Goal: Information Seeking & Learning: Learn about a topic

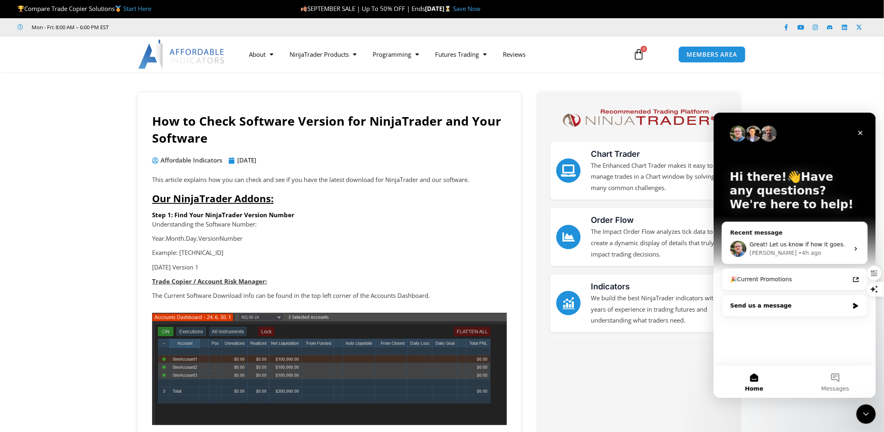
click at [764, 304] on div "Send us a message" at bounding box center [789, 305] width 119 height 9
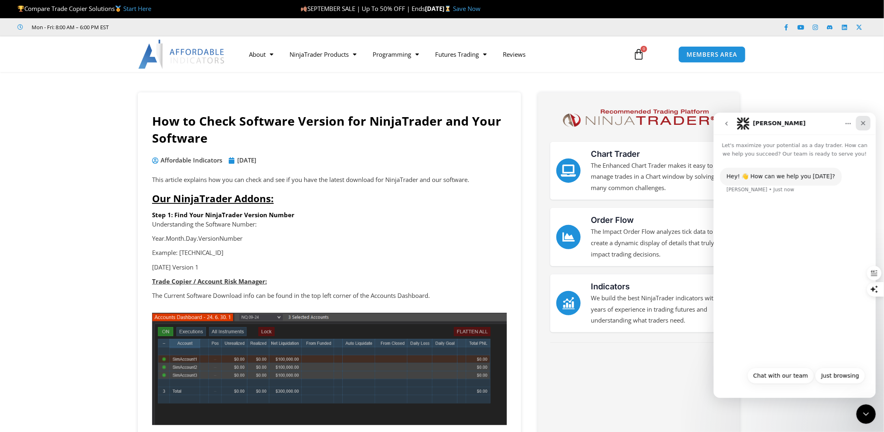
click at [864, 125] on icon "Close" at bounding box center [863, 123] width 6 height 6
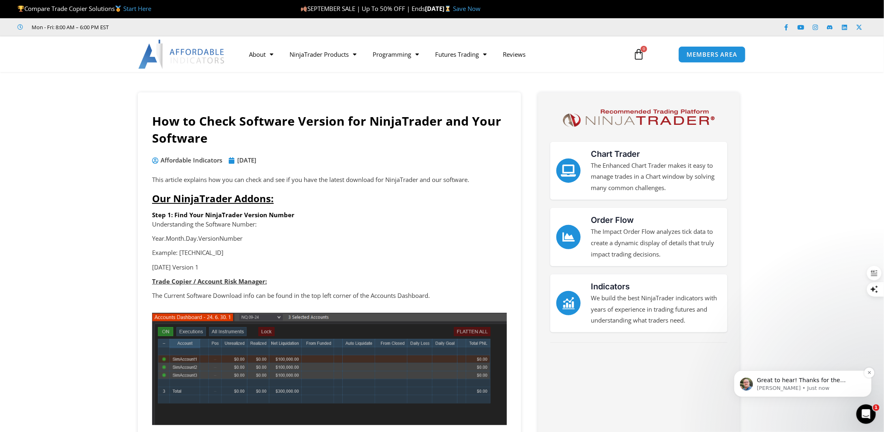
click at [781, 388] on p "Larry • Just now" at bounding box center [809, 388] width 105 height 7
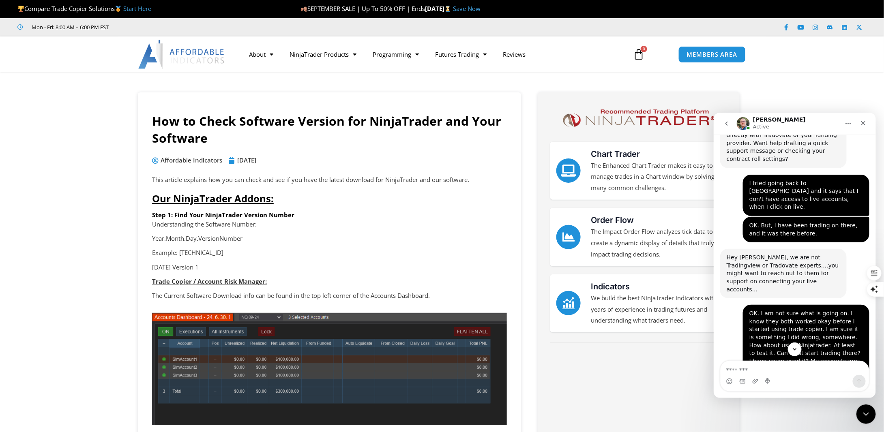
scroll to position [3523, 0]
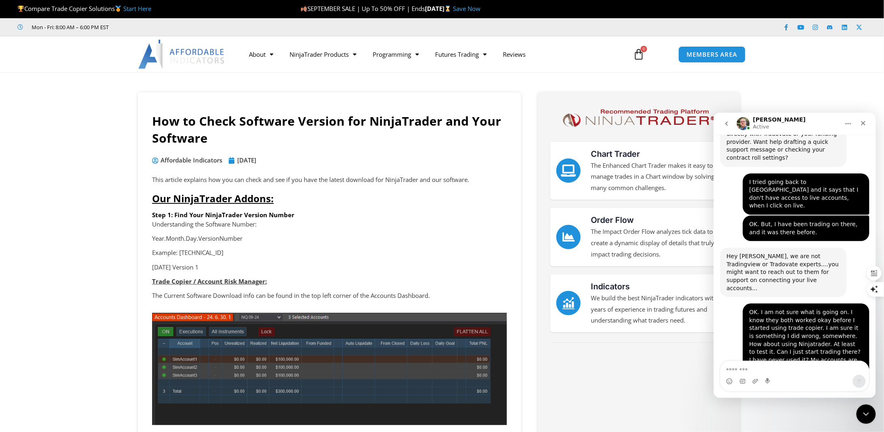
click at [742, 121] on img "Intercom messenger" at bounding box center [743, 123] width 13 height 13
click at [865, 124] on icon "Close" at bounding box center [863, 123] width 4 height 4
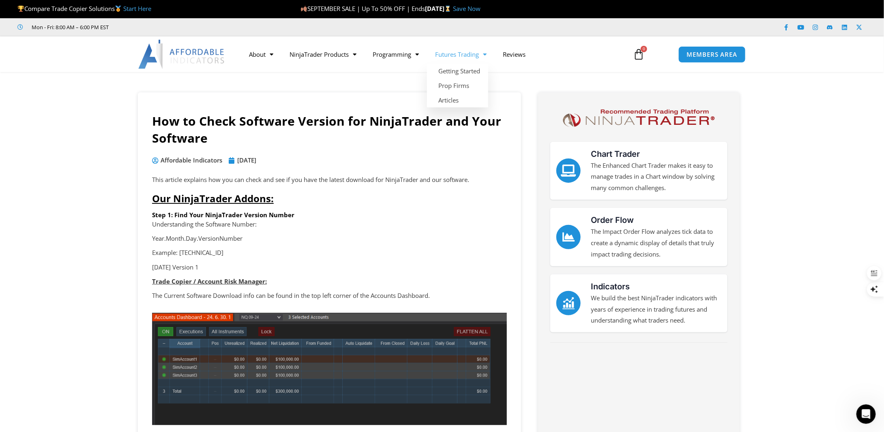
click at [467, 52] on link "Futures Trading" at bounding box center [461, 54] width 68 height 19
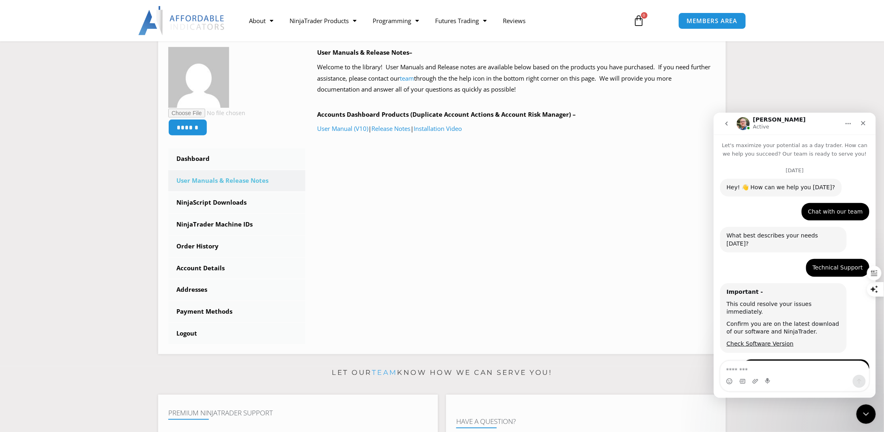
scroll to position [1, 0]
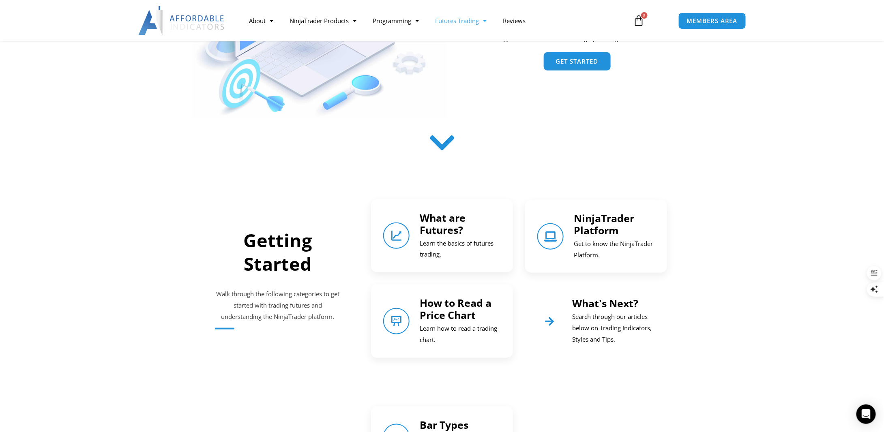
scroll to position [203, 0]
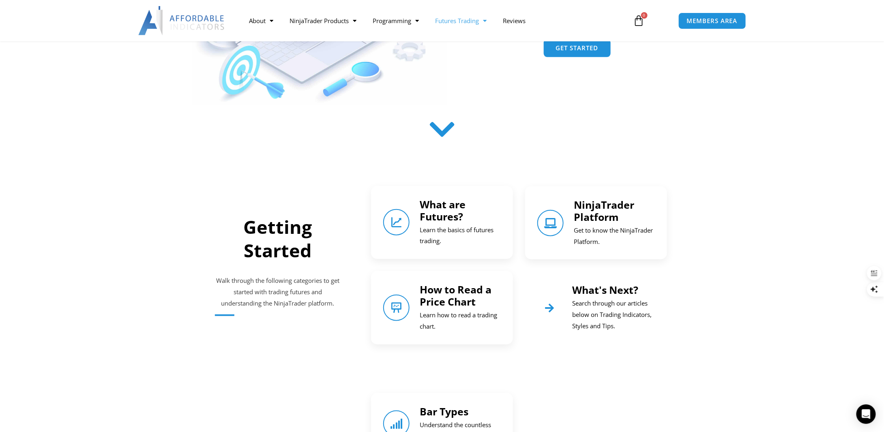
click at [451, 219] on link "What are Futures?" at bounding box center [443, 211] width 46 height 26
click at [398, 220] on icon "What are Futures?" at bounding box center [396, 222] width 11 height 11
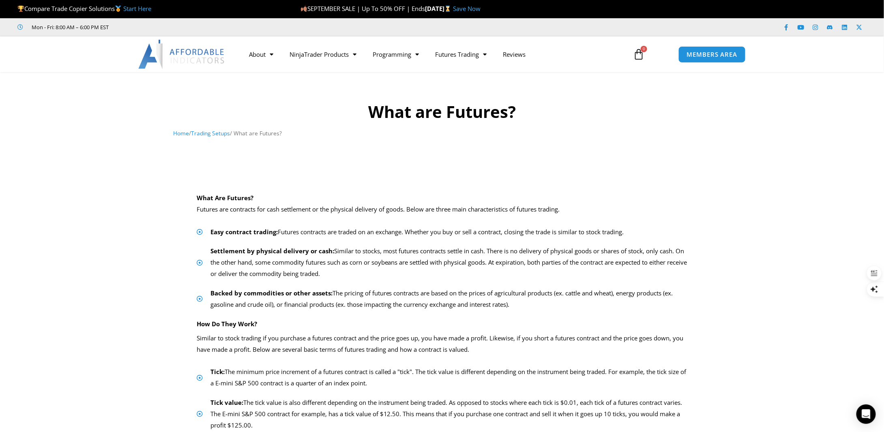
click at [211, 127] on div "What are Futures? Home / Trading Setups / What are Futures?" at bounding box center [442, 122] width 537 height 43
click at [215, 134] on link "Trading Setups" at bounding box center [210, 133] width 39 height 8
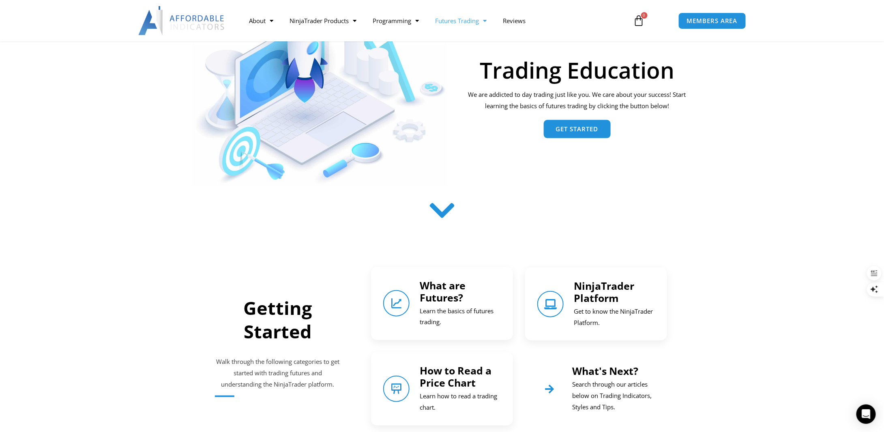
scroll to position [243, 0]
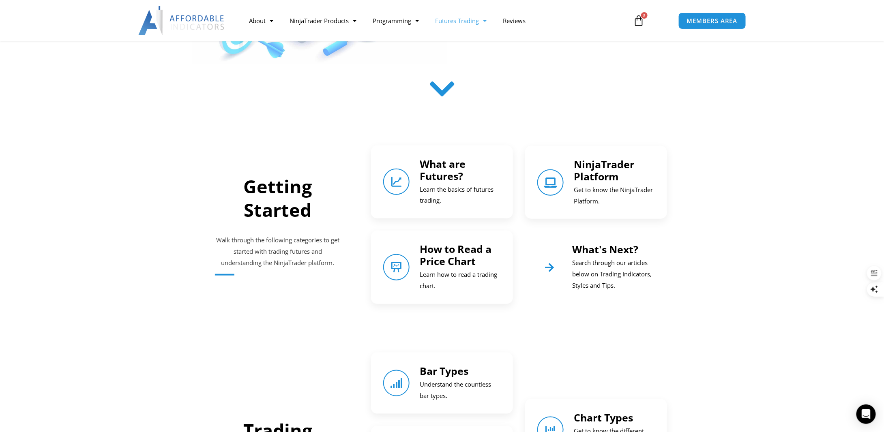
click at [599, 167] on link "NinjaTrader Platform" at bounding box center [604, 170] width 60 height 26
click at [473, 258] on link "How to Read a Price Chart" at bounding box center [456, 255] width 72 height 26
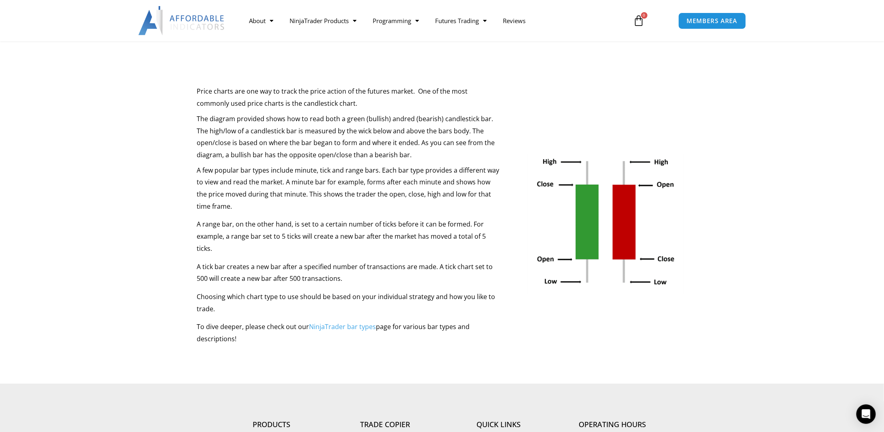
scroll to position [122, 0]
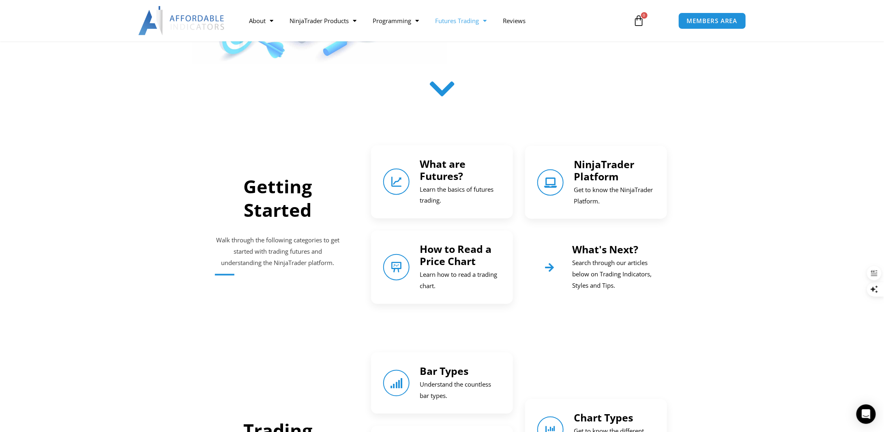
click at [461, 374] on link "Bar Types" at bounding box center [444, 371] width 49 height 14
click at [595, 251] on link "What's Next?" at bounding box center [605, 250] width 66 height 14
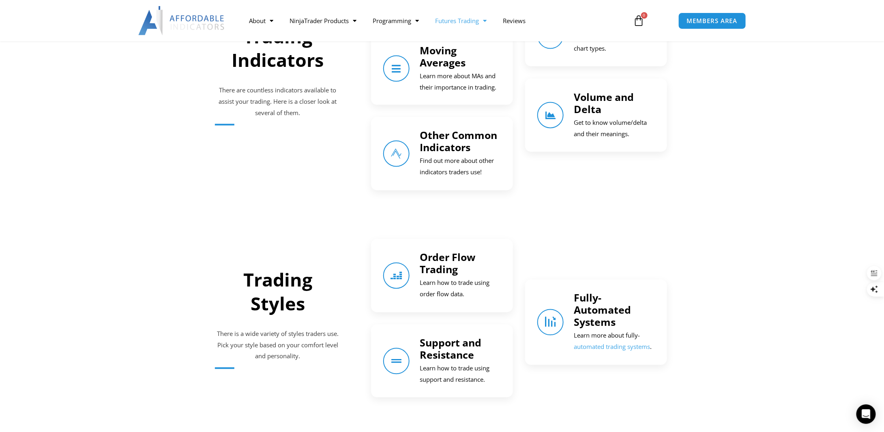
scroll to position [638, 0]
click at [588, 107] on link "Volume and Delta" at bounding box center [604, 102] width 60 height 26
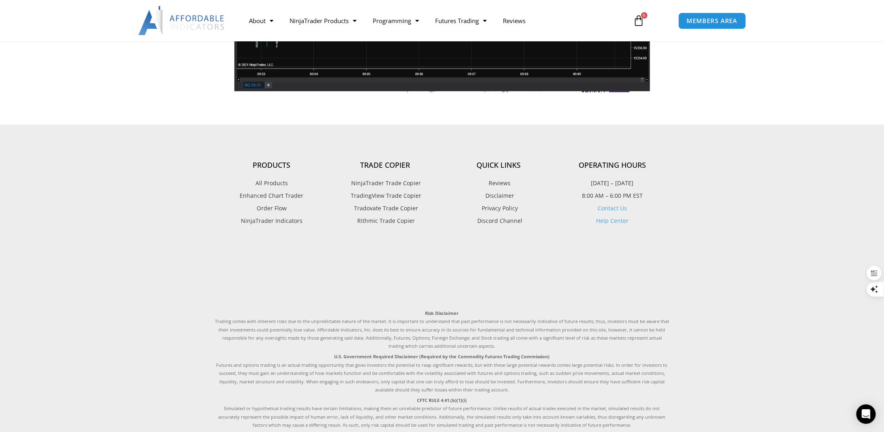
scroll to position [852, 0]
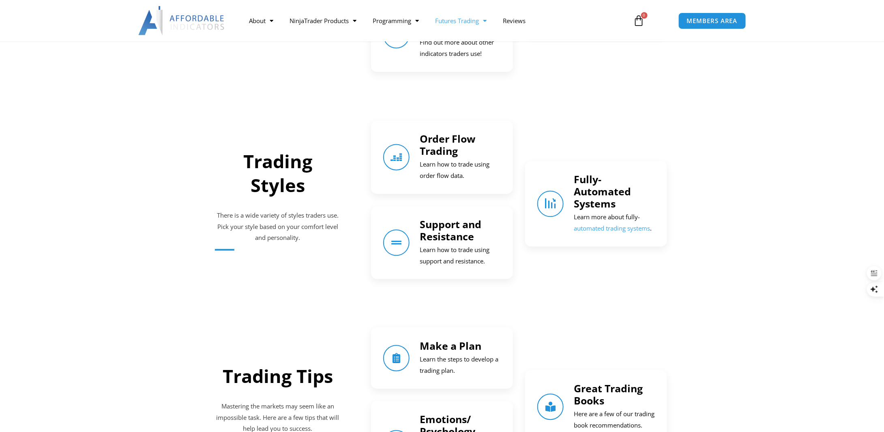
scroll to position [760, 0]
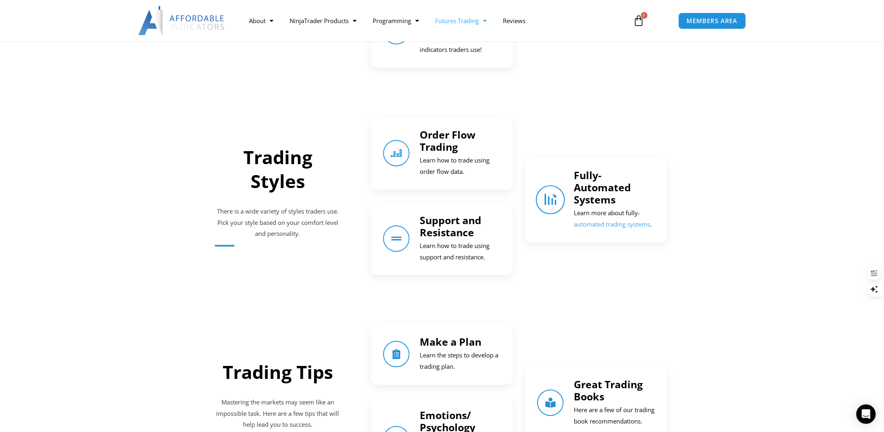
click at [558, 206] on link "Fully-Automated Systems" at bounding box center [550, 200] width 29 height 29
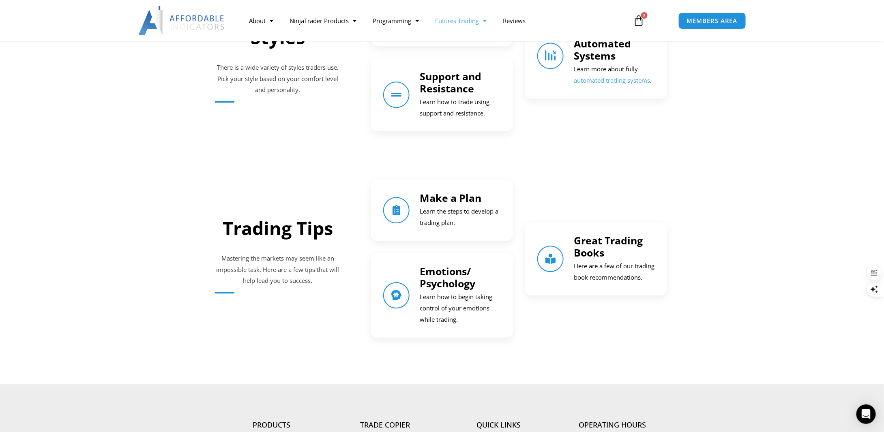
scroll to position [911, 0]
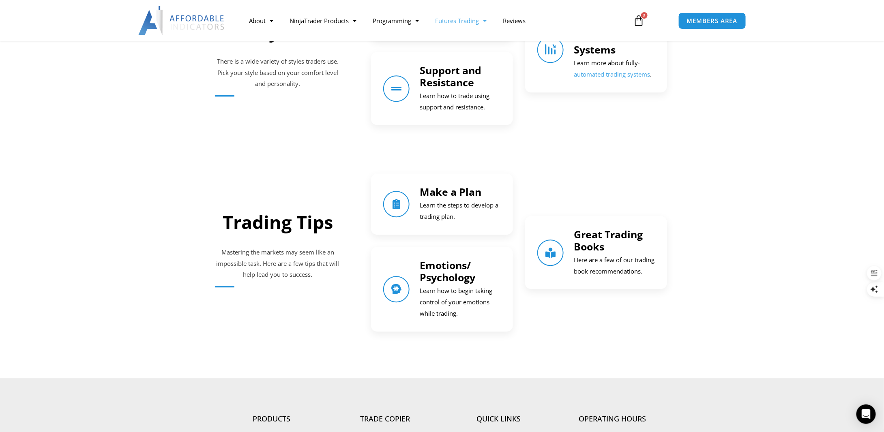
click at [442, 203] on p "Learn the steps to develop a trading plan." at bounding box center [460, 211] width 81 height 23
click at [400, 205] on icon "Make a Plan" at bounding box center [396, 204] width 11 height 11
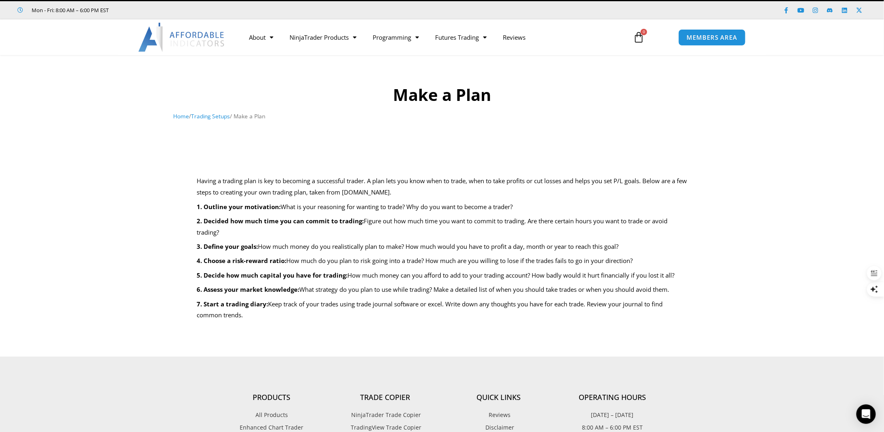
scroll to position [41, 0]
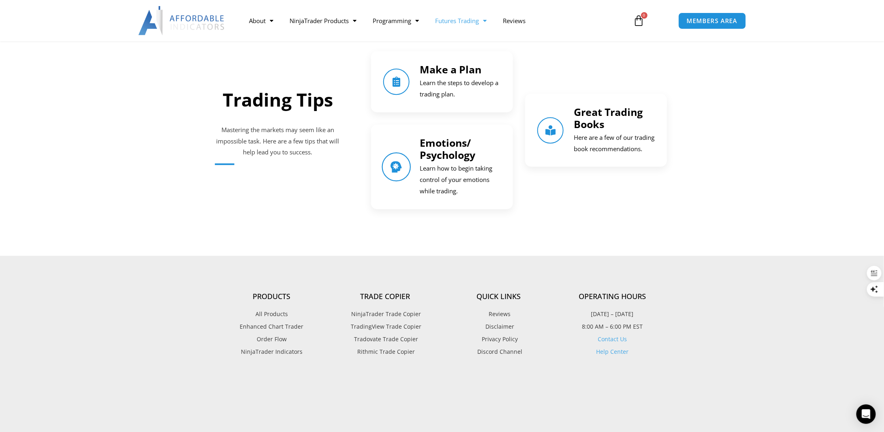
click at [397, 170] on icon "Emotions/ Psychology" at bounding box center [396, 166] width 11 height 11
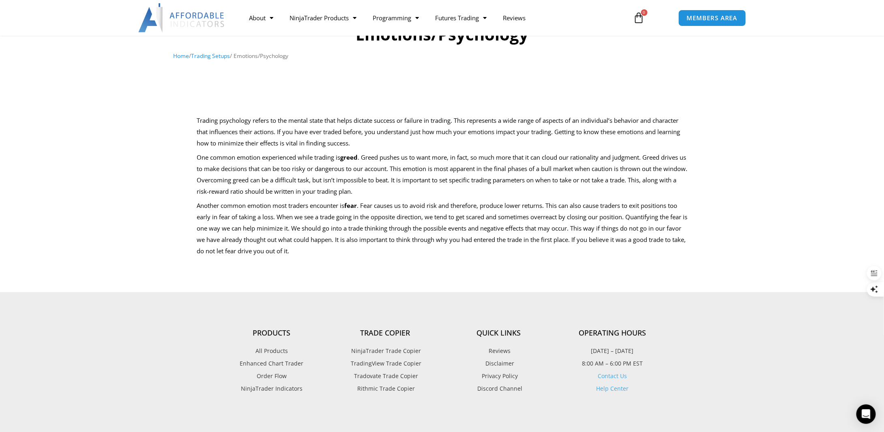
scroll to position [81, 0]
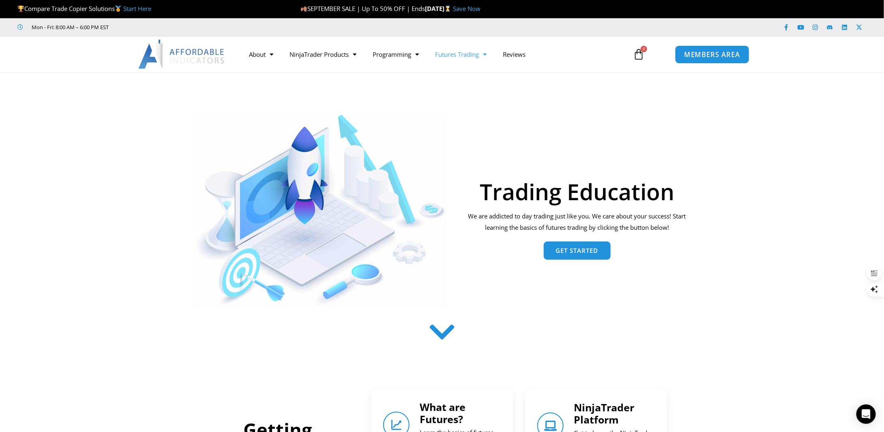
click at [698, 56] on span "MEMBERS AREA" at bounding box center [712, 54] width 56 height 7
